Goal: Information Seeking & Learning: Learn about a topic

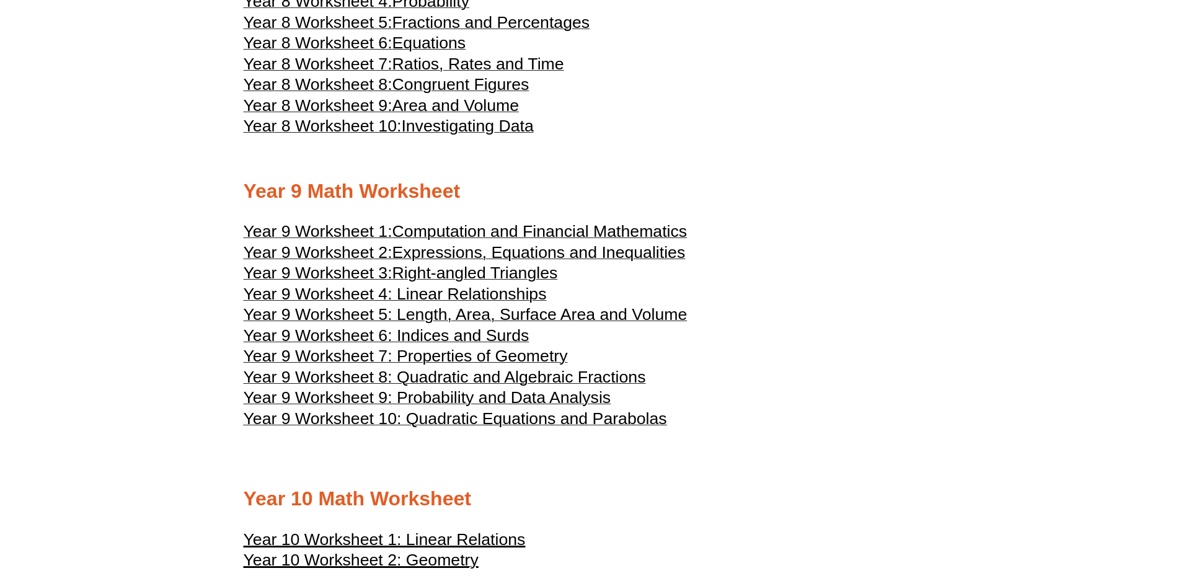
scroll to position [3513, 0]
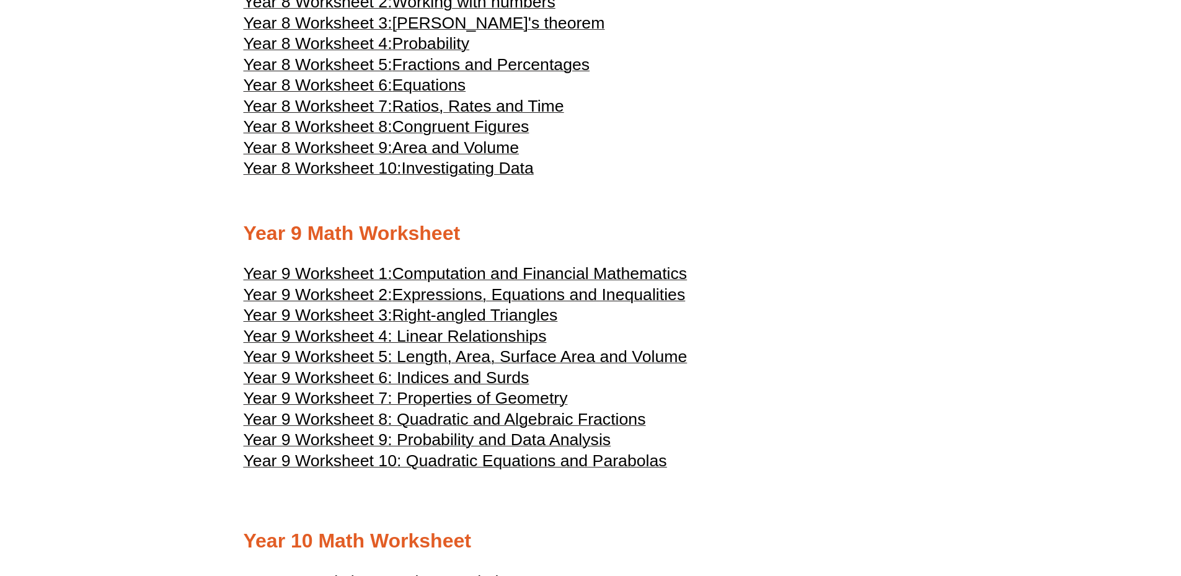
click at [614, 264] on span "Computation and Financial Mathematics" at bounding box center [539, 273] width 295 height 19
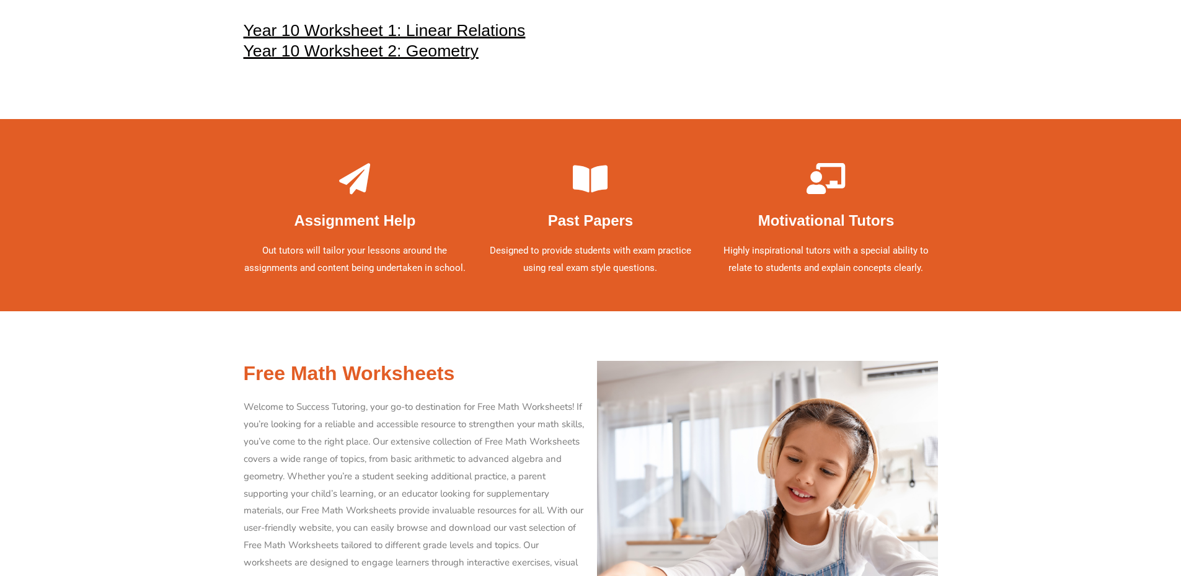
scroll to position [3719, 0]
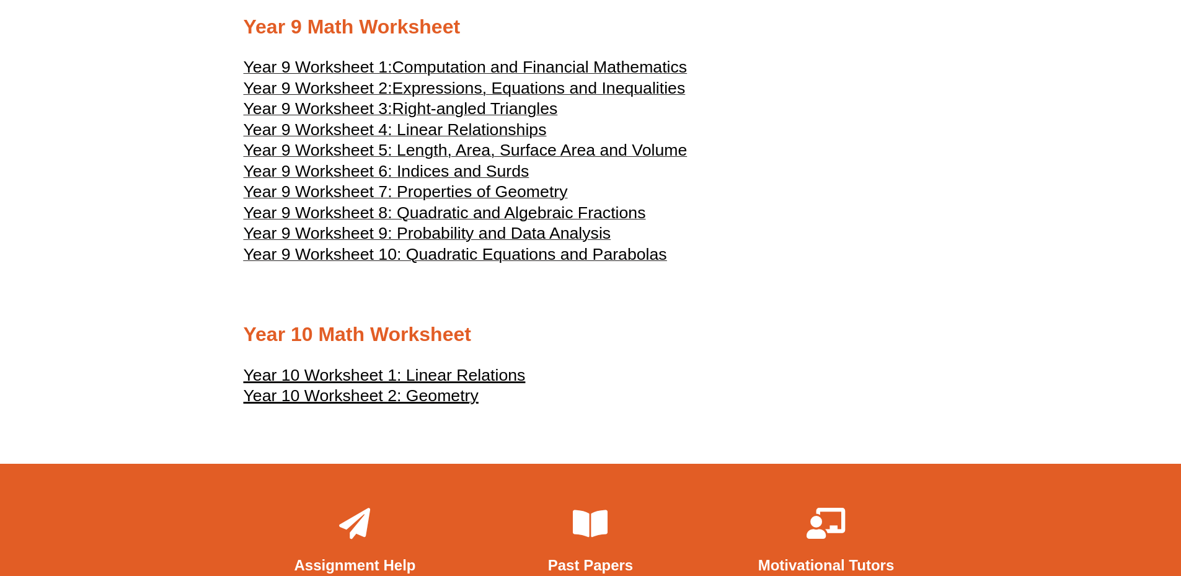
click at [458, 366] on u "Year 10 Worksheet 1: Linear Relations" at bounding box center [385, 375] width 282 height 19
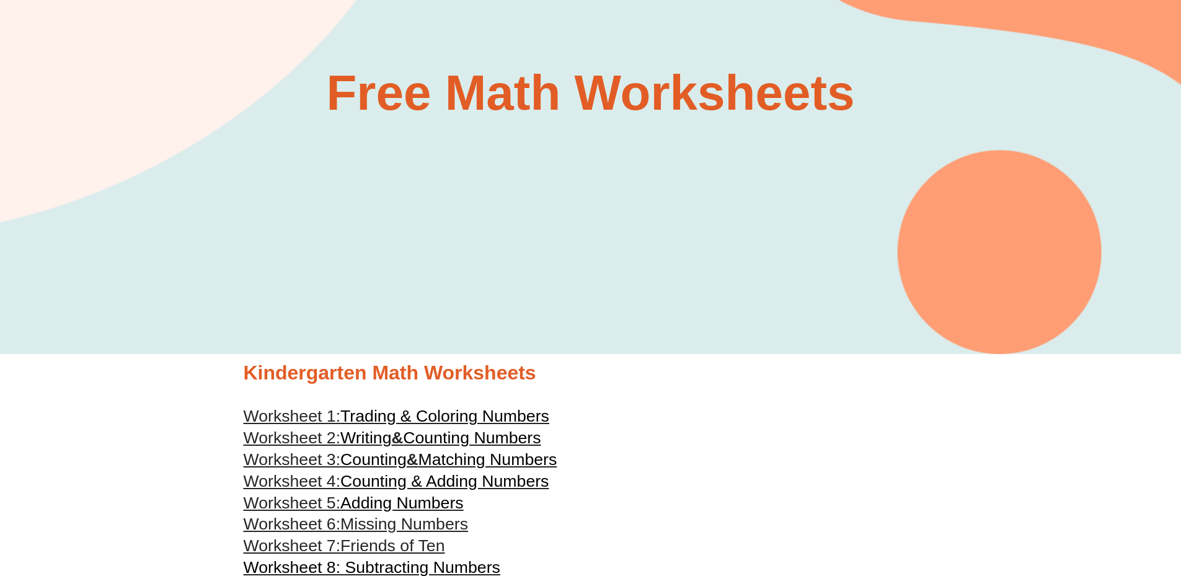
scroll to position [0, 0]
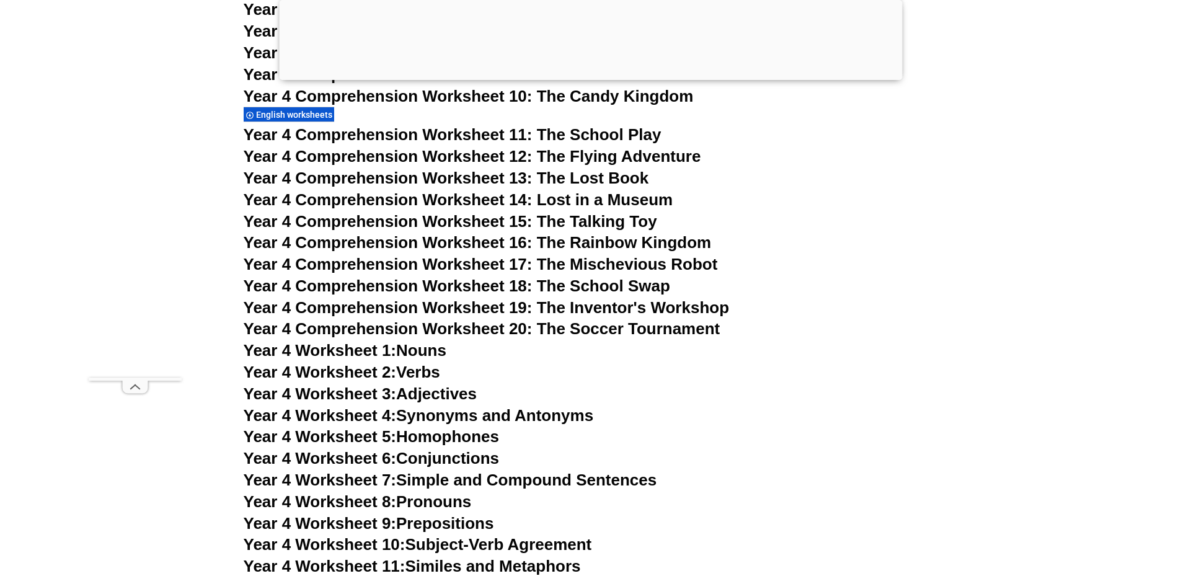
scroll to position [5509, 0]
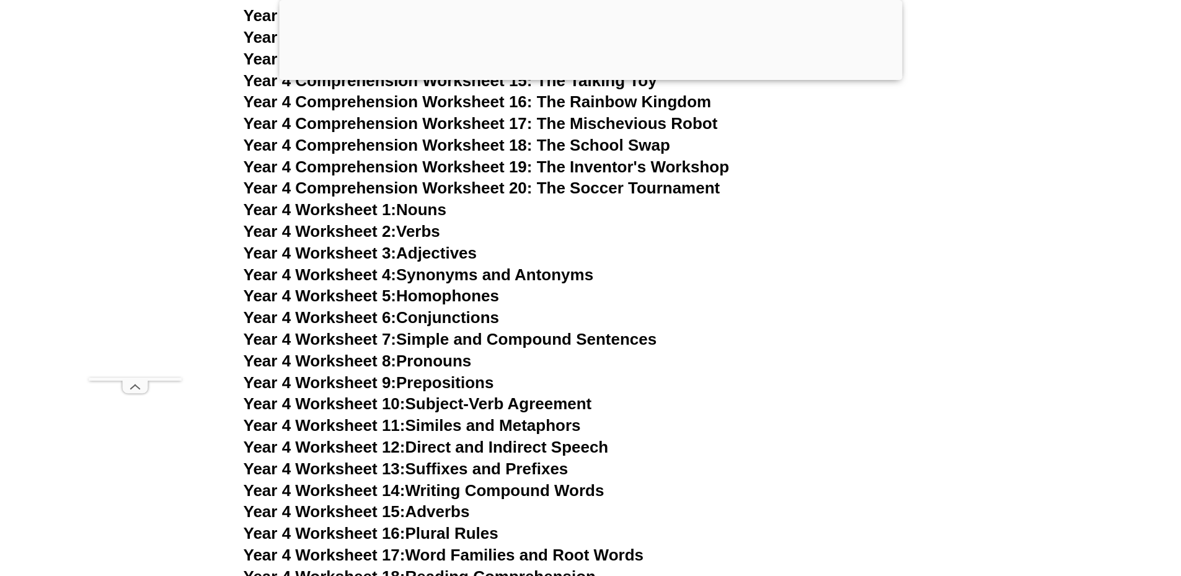
click at [361, 567] on span "Year 4 Worksheet 18:" at bounding box center [325, 576] width 162 height 19
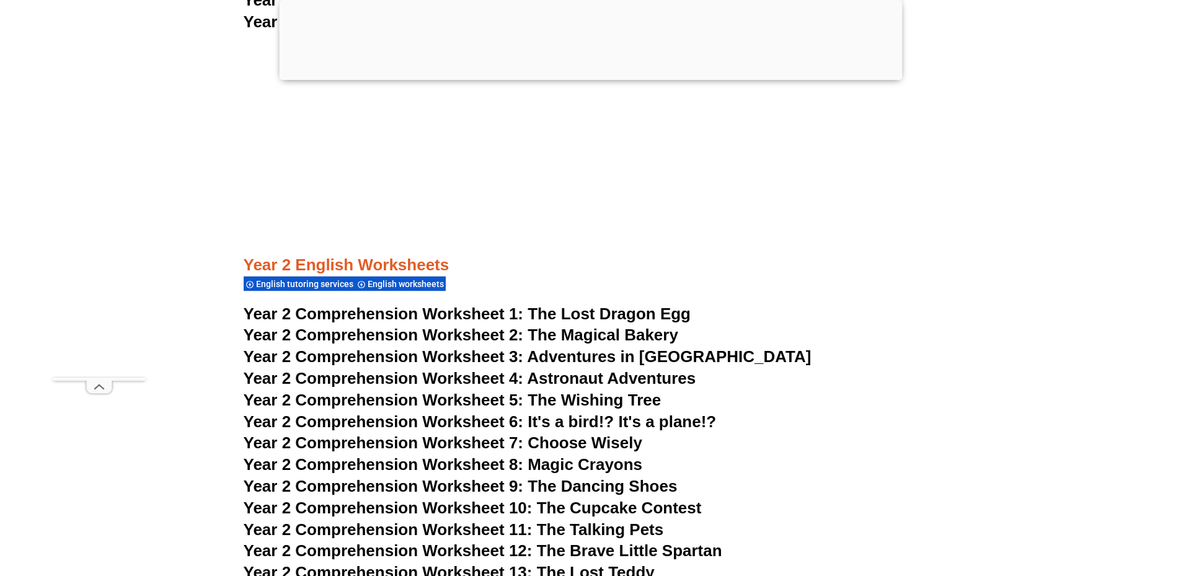
scroll to position [3616, 0]
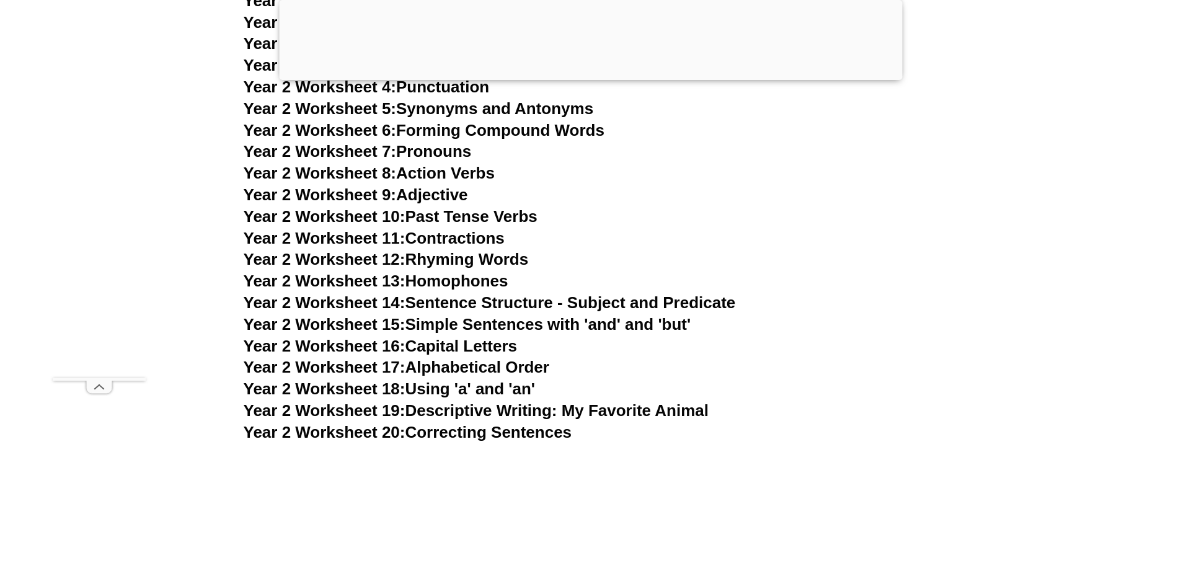
drag, startPoint x: 1020, startPoint y: 167, endPoint x: 1103, endPoint y: 161, distance: 83.9
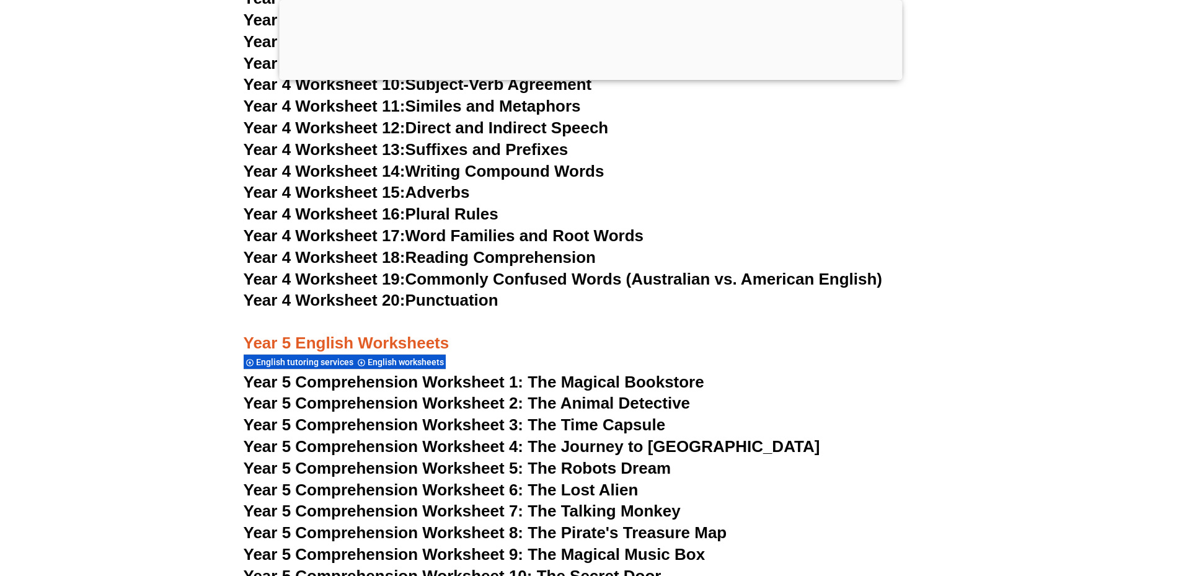
scroll to position [5226, 0]
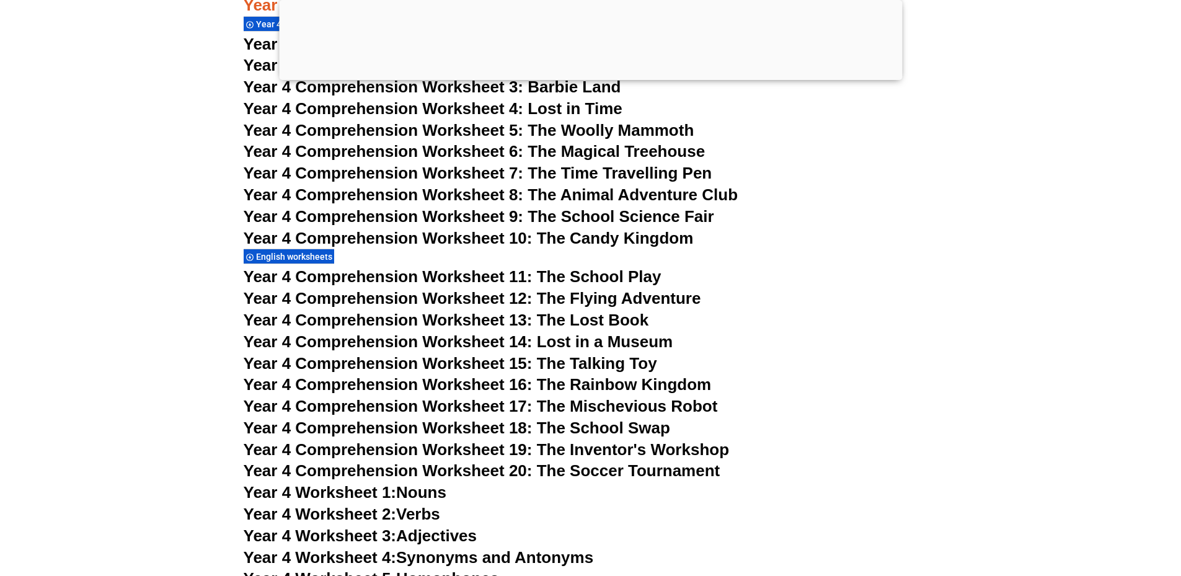
click at [692, 568] on h3 "Year 4 Worksheet 5: Homophones" at bounding box center [591, 578] width 694 height 21
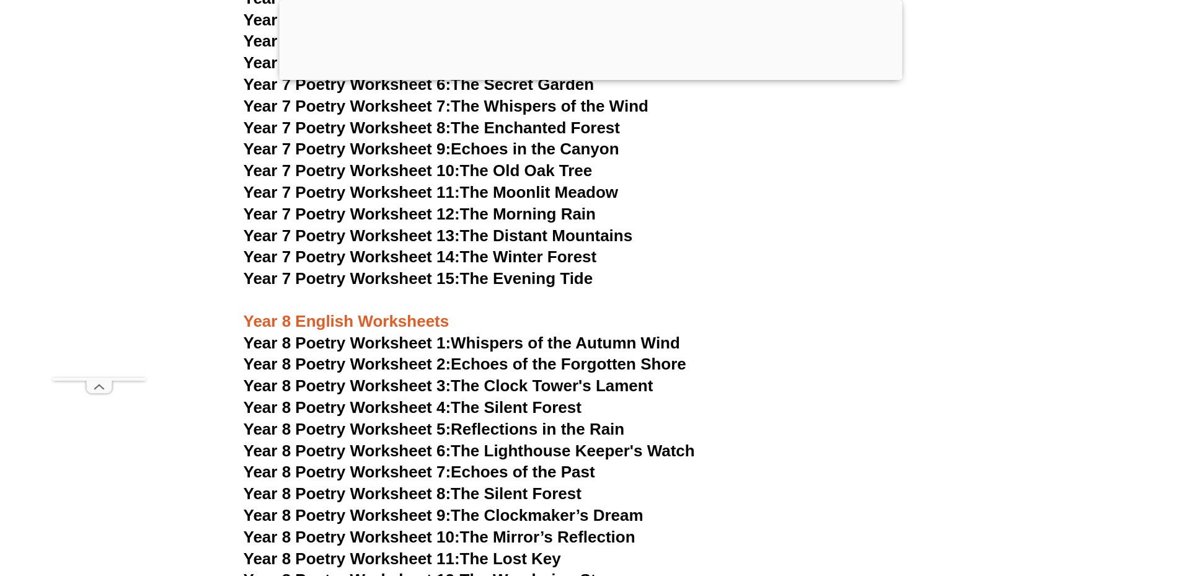
scroll to position [8118, 0]
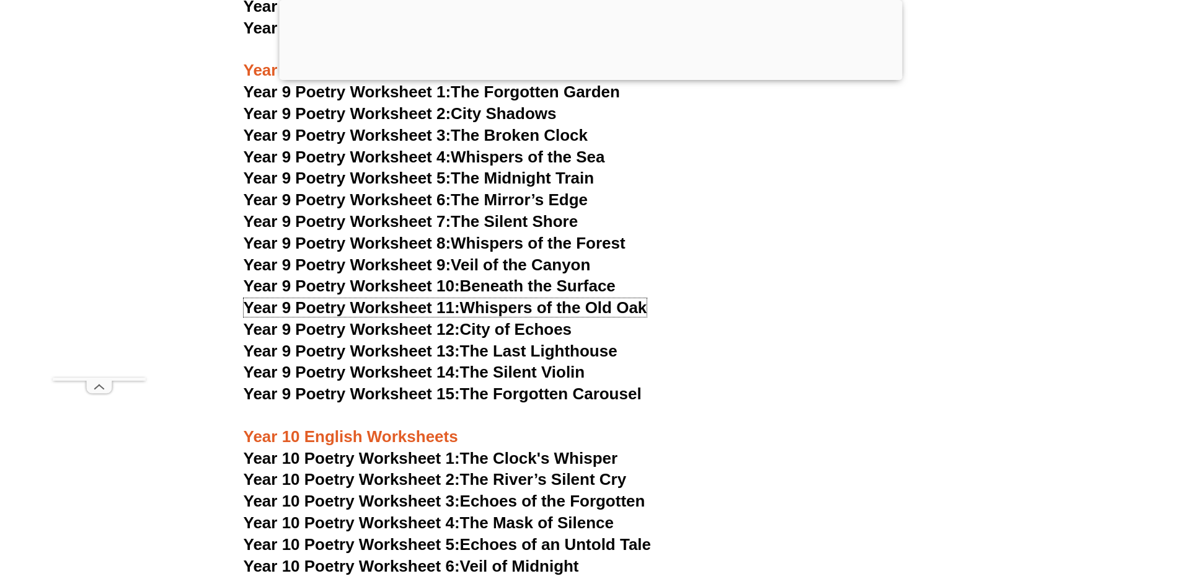
scroll to position [8738, 0]
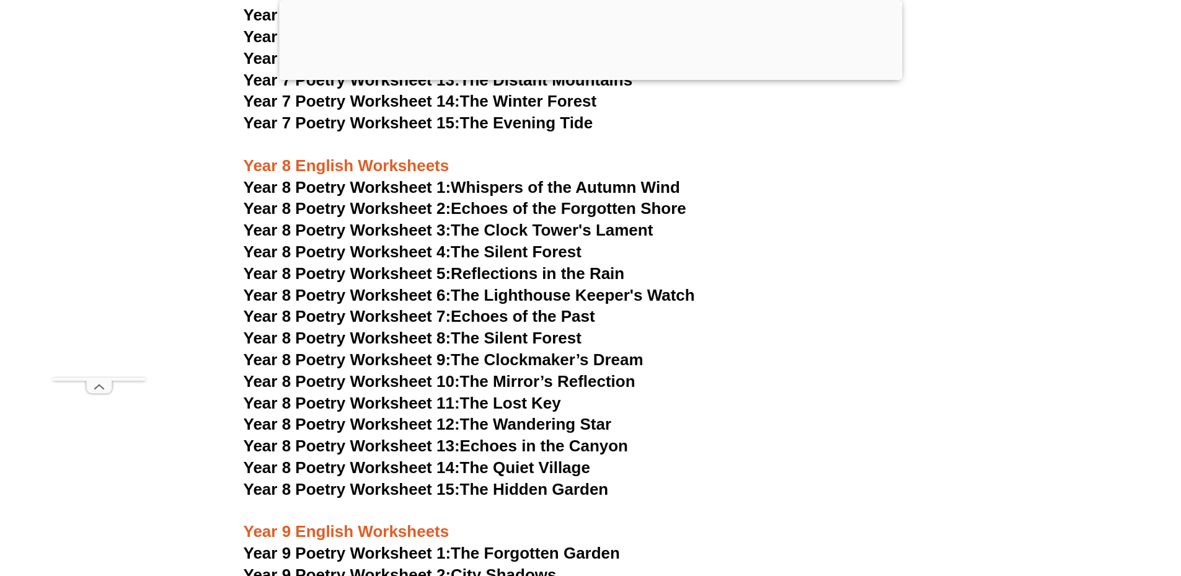
scroll to position [8015, 0]
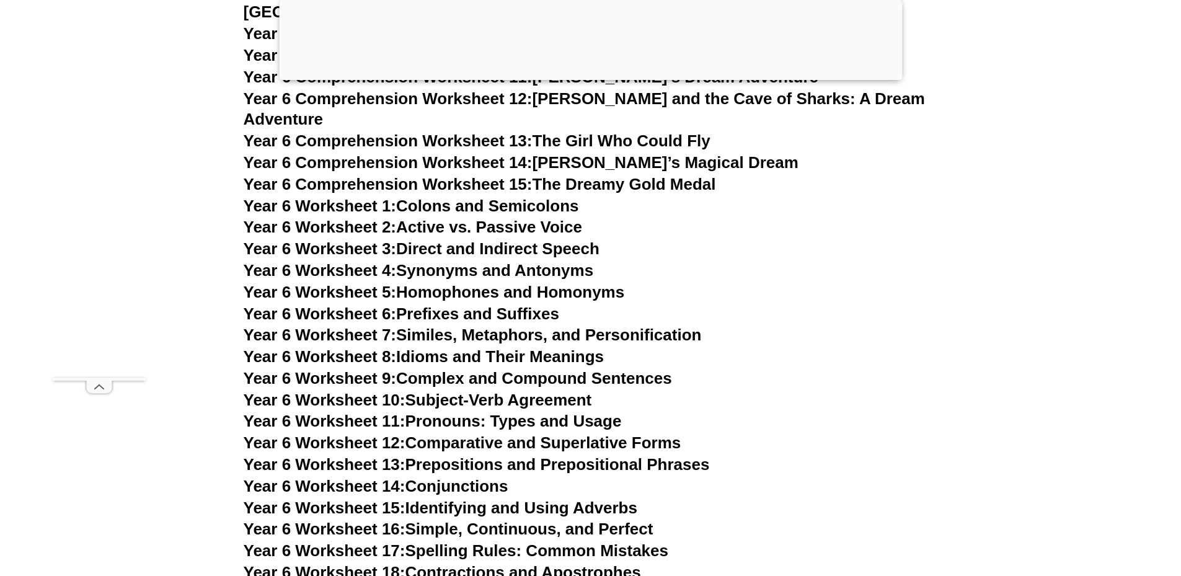
scroll to position [7498, 0]
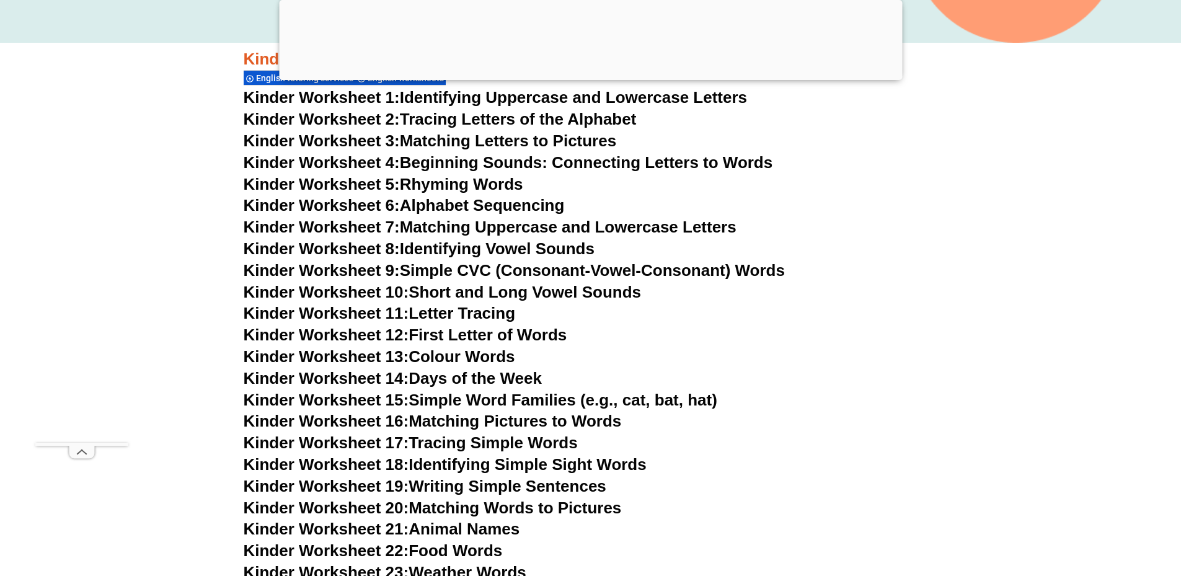
scroll to position [575, 0]
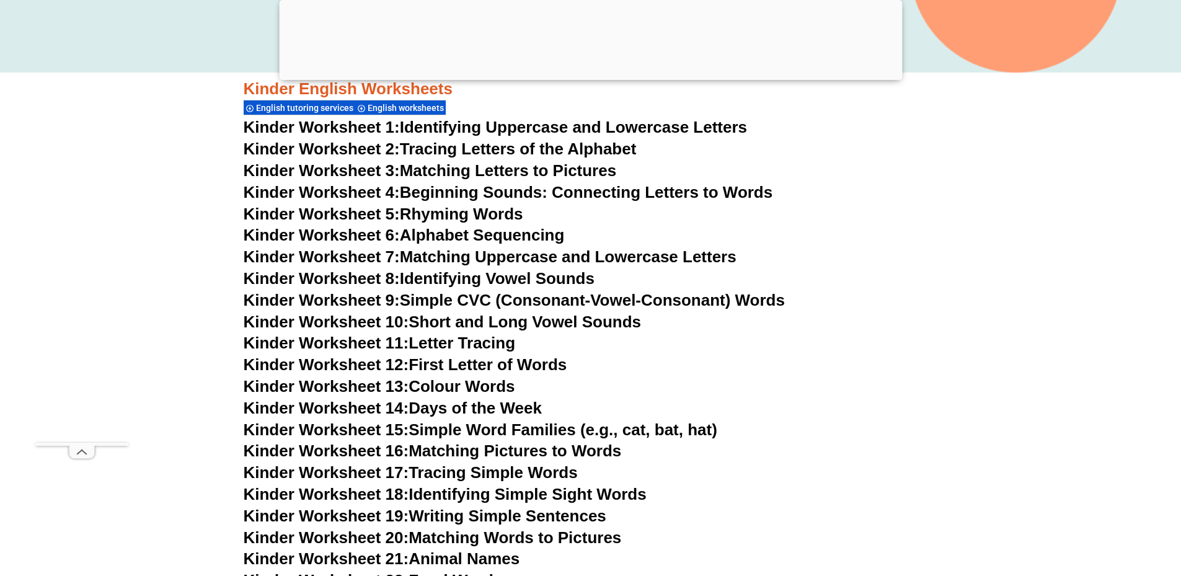
click at [531, 121] on link "Kinder Worksheet 1: Identifying Uppercase and Lowercase Letters" at bounding box center [496, 127] width 504 height 19
click at [435, 142] on link "Kinder Worksheet 2: Tracing Letters of the Alphabet" at bounding box center [440, 148] width 393 height 19
click at [425, 168] on link "Kinder Worksheet 3: Matching Letters to Pictures" at bounding box center [430, 170] width 373 height 19
click at [434, 193] on h3 "Kinder Worksheet 4: Beginning Sounds: Connecting Letters to Words" at bounding box center [591, 192] width 694 height 21
click at [433, 183] on link "Kinder Worksheet 4: Beginning Sounds: Connecting Letters to Words" at bounding box center [508, 192] width 529 height 19
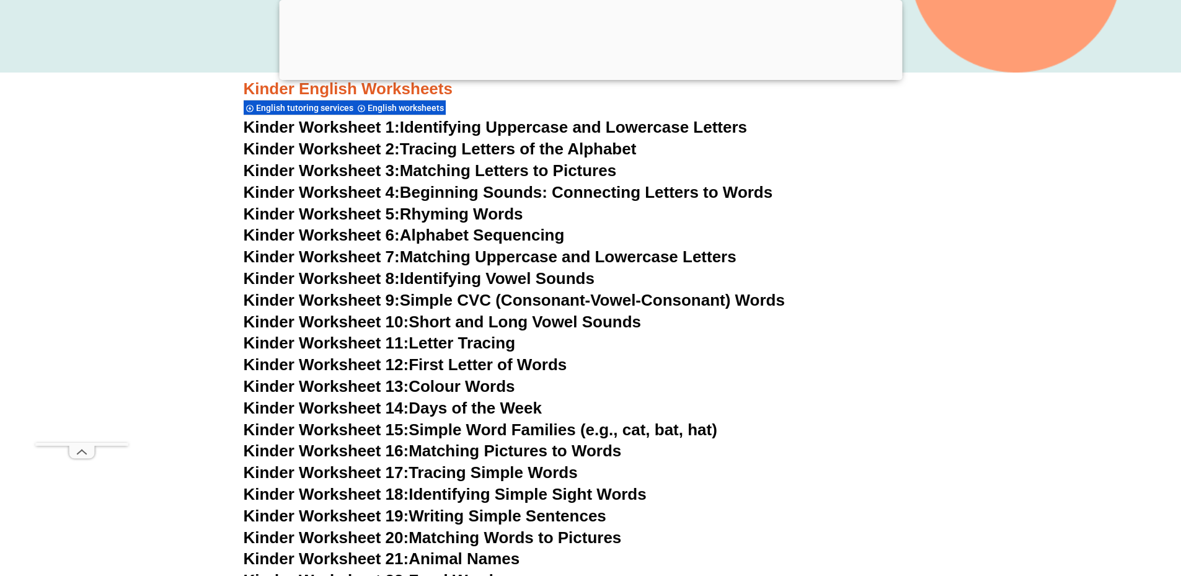
click at [457, 208] on link "Kinder Worksheet 5: Rhyming Words" at bounding box center [384, 214] width 280 height 19
click at [428, 227] on link "Kinder Worksheet 6: Alphabet Sequencing" at bounding box center [404, 235] width 321 height 19
